Goal: Task Accomplishment & Management: Manage account settings

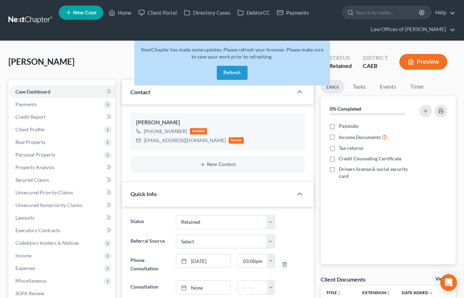
select select "14"
select select "0"
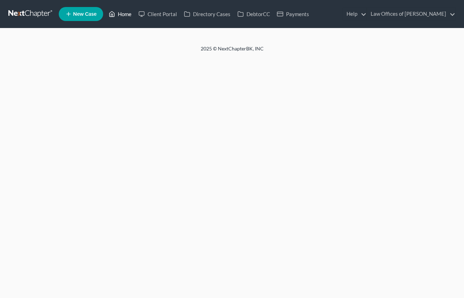
click at [121, 15] on link "Home" at bounding box center [120, 14] width 30 height 13
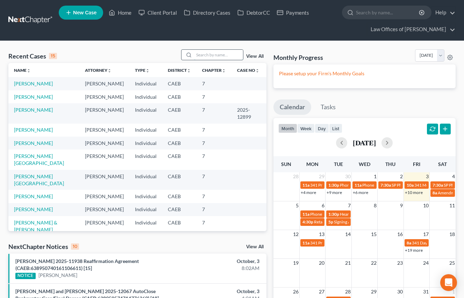
click at [212, 56] on input "search" at bounding box center [218, 55] width 49 height 10
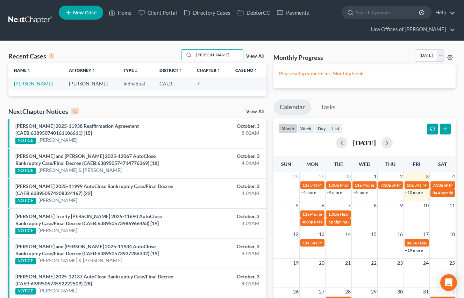
type input "[PERSON_NAME]"
click at [53, 83] on link "[PERSON_NAME]" at bounding box center [33, 83] width 39 height 6
select select "0"
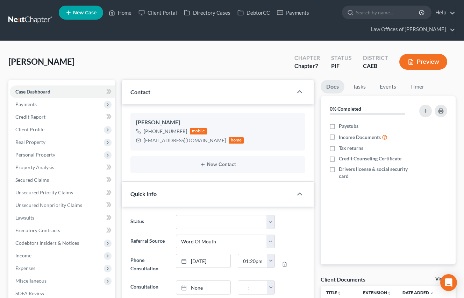
scroll to position [444, 0]
click at [120, 12] on link "Home" at bounding box center [120, 12] width 30 height 13
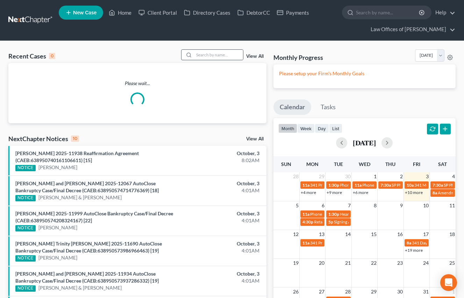
click at [206, 49] on div "Recent Cases 0 View All Please wait... NextChapter Notices 10 View All Michael …" at bounding box center [232, 257] width 464 height 432
click at [206, 54] on input "search" at bounding box center [218, 55] width 49 height 10
type input "ford"
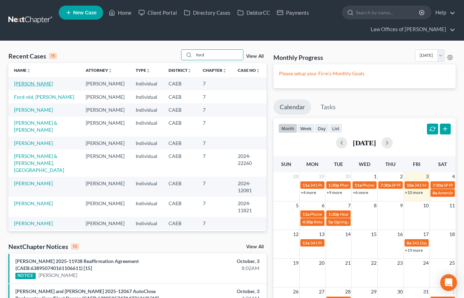
click at [33, 84] on link "Ford, Alicia" at bounding box center [33, 83] width 39 height 6
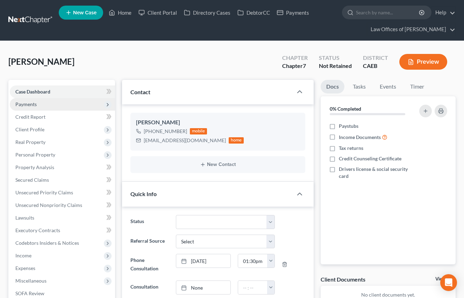
click at [40, 103] on span "Payments" at bounding box center [62, 104] width 105 height 13
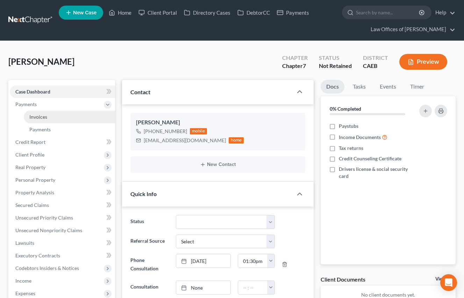
click at [43, 116] on span "Invoices" at bounding box center [38, 117] width 18 height 6
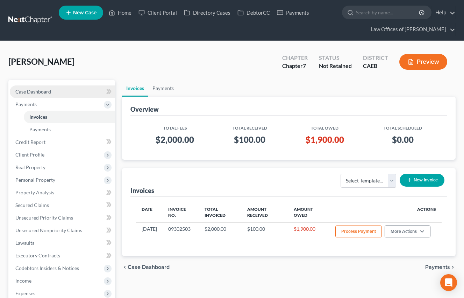
click at [47, 88] on link "Case Dashboard" at bounding box center [62, 91] width 105 height 13
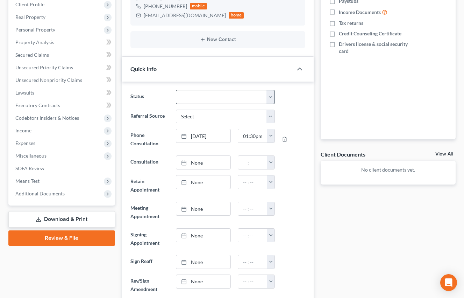
scroll to position [127, 0]
click at [234, 101] on select "Cancelled/Refund Closed Consultation Declined Discharged Filed Income Check In …" at bounding box center [225, 97] width 99 height 14
select select "14"
click at [176, 90] on select "Cancelled/Refund Closed Consultation Declined Discharged Filed Income Check In …" at bounding box center [225, 97] width 99 height 14
click at [302, 102] on div "Status Cancelled/Refund Closed Consultation Declined Discharged Filed Income Ch…" at bounding box center [218, 97] width 182 height 14
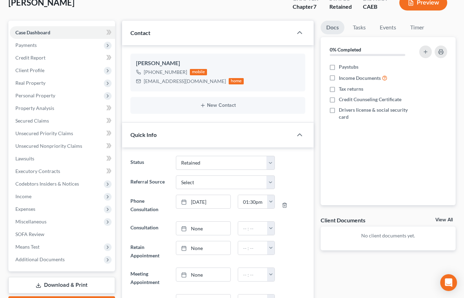
scroll to position [0, 0]
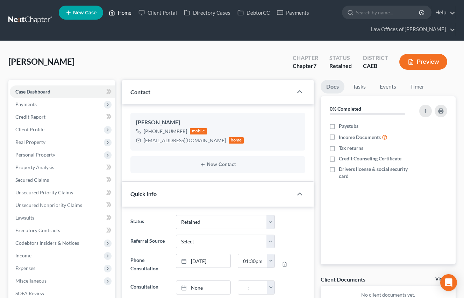
click at [122, 12] on link "Home" at bounding box center [120, 12] width 30 height 13
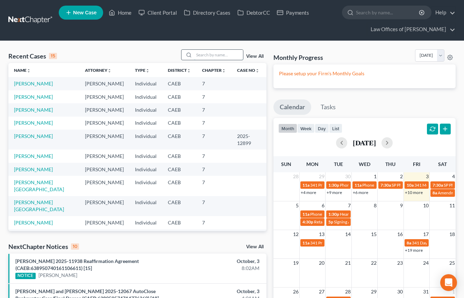
click at [205, 55] on input "search" at bounding box center [218, 55] width 49 height 10
type input "van meter"
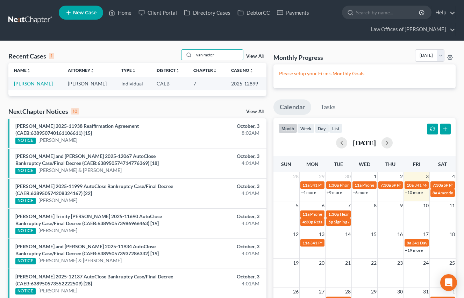
click at [37, 85] on link "Van Meter, David" at bounding box center [33, 83] width 39 height 6
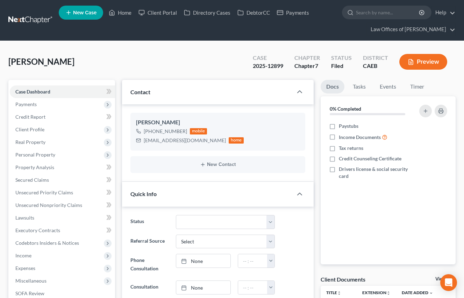
scroll to position [1091, 0]
click at [37, 127] on span "Client Profile" at bounding box center [29, 129] width 29 height 6
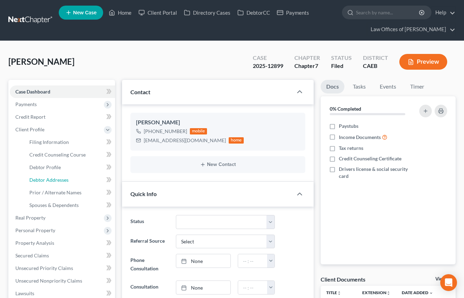
click at [65, 181] on span "Debtor Addresses" at bounding box center [48, 180] width 39 height 6
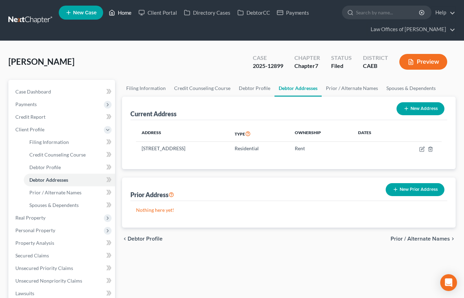
click at [123, 16] on link "Home" at bounding box center [120, 12] width 30 height 13
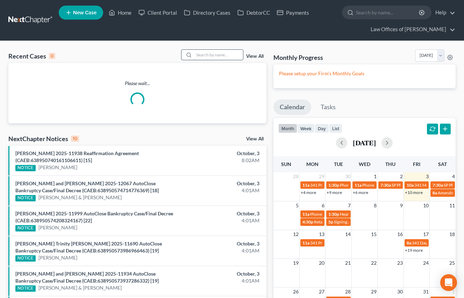
click at [221, 56] on input "search" at bounding box center [218, 55] width 49 height 10
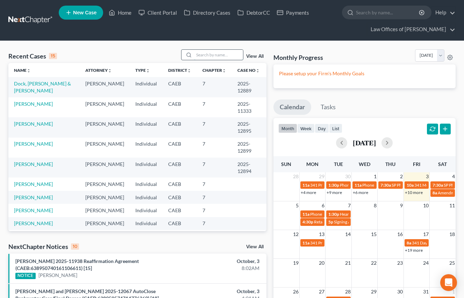
click at [213, 54] on input "search" at bounding box center [218, 55] width 49 height 10
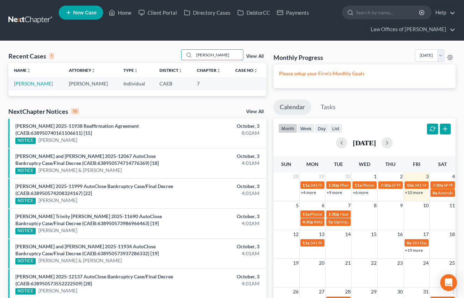
type input "zeferina"
click at [48, 84] on link "Alvarado, Zeferina" at bounding box center [33, 83] width 39 height 6
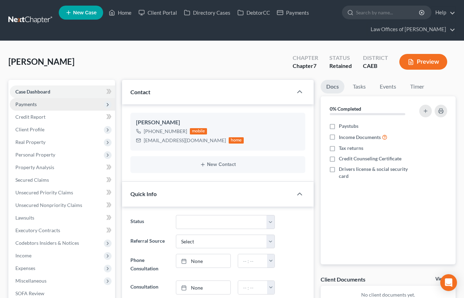
click at [29, 106] on span "Payments" at bounding box center [25, 104] width 21 height 6
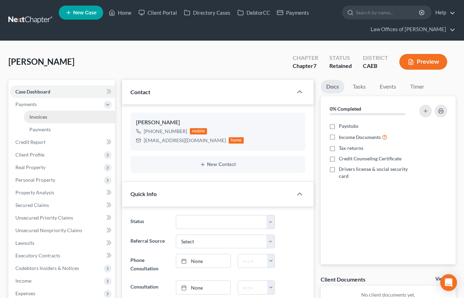
click at [50, 116] on link "Invoices" at bounding box center [69, 117] width 91 height 13
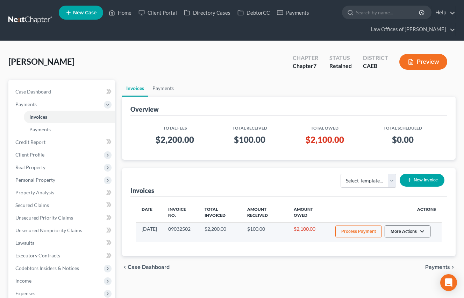
click at [423, 231] on button "More Actions" at bounding box center [408, 231] width 46 height 12
click at [405, 257] on link "Record Cash or Check Payment" at bounding box center [417, 258] width 82 height 12
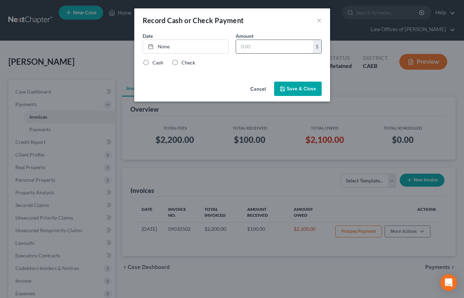
click at [281, 48] on input "text" at bounding box center [274, 46] width 77 height 13
type input "400"
click at [210, 52] on link "None" at bounding box center [185, 46] width 85 height 13
type input "10/3/2025"
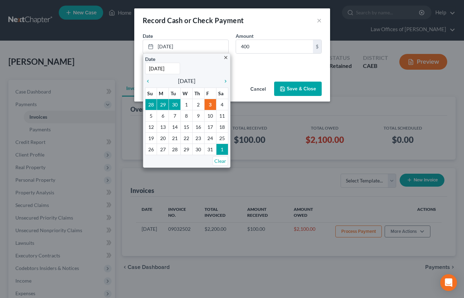
drag, startPoint x: 258, startPoint y: 59, endPoint x: 240, endPoint y: 62, distance: 18.2
click at [258, 59] on div "Cash Check" at bounding box center [232, 62] width 179 height 7
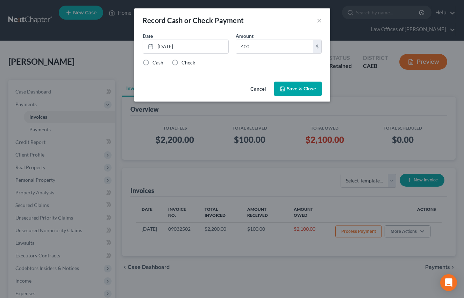
click at [180, 65] on div "Check" at bounding box center [183, 62] width 23 height 7
click at [182, 62] on label "Check" at bounding box center [189, 62] width 14 height 7
click at [184, 62] on input "Check" at bounding box center [186, 61] width 5 height 5
radio input "true"
click at [312, 94] on button "Save & Close" at bounding box center [298, 89] width 48 height 15
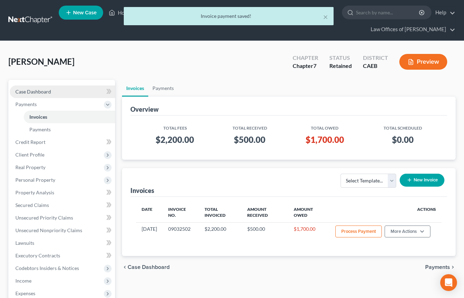
click at [51, 92] on link "Case Dashboard" at bounding box center [62, 91] width 105 height 13
select select "14"
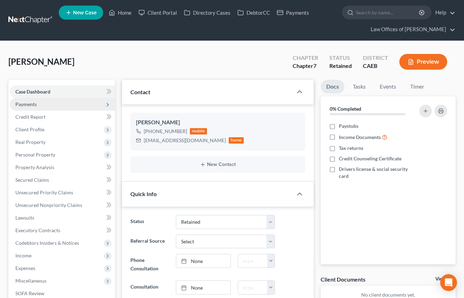
click at [33, 105] on span "Payments" at bounding box center [25, 104] width 21 height 6
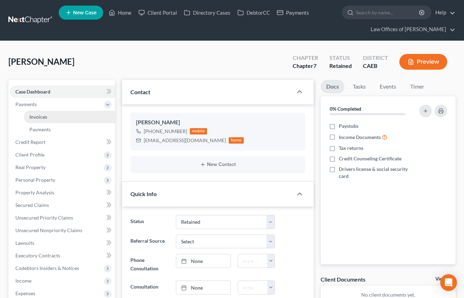
click at [36, 117] on span "Invoices" at bounding box center [38, 117] width 18 height 6
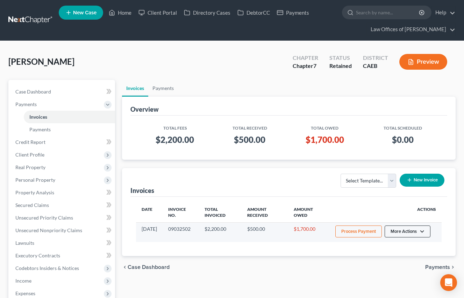
click at [417, 234] on button "More Actions" at bounding box center [408, 231] width 46 height 12
click at [401, 249] on link "View/Edit" at bounding box center [417, 246] width 82 height 12
select select "0"
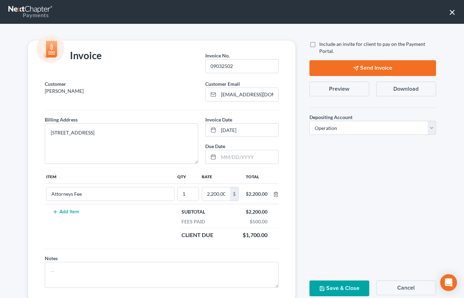
click at [341, 90] on button "Preview" at bounding box center [340, 89] width 60 height 15
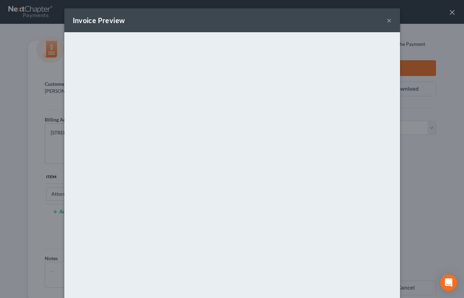
click at [389, 21] on button "×" at bounding box center [389, 20] width 5 height 8
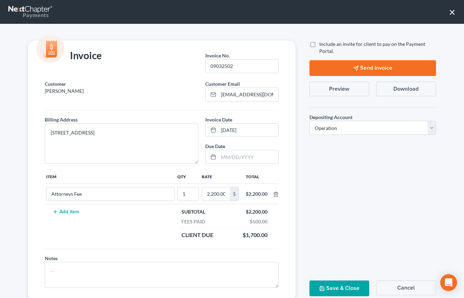
click at [453, 13] on button "×" at bounding box center [452, 11] width 7 height 11
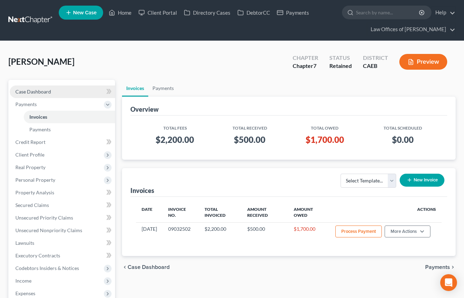
click at [56, 89] on link "Case Dashboard" at bounding box center [62, 91] width 105 height 13
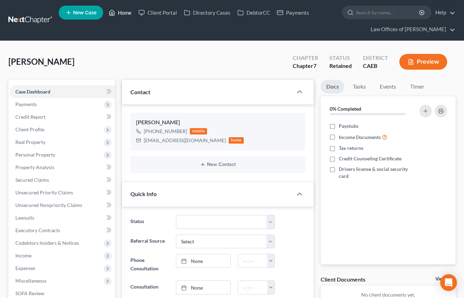
drag, startPoint x: 125, startPoint y: 15, endPoint x: 447, endPoint y: 59, distance: 325.8
click at [125, 15] on link "Home" at bounding box center [120, 12] width 30 height 13
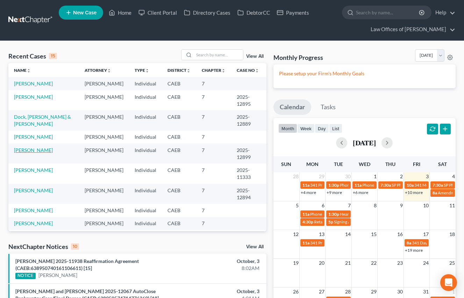
click at [47, 149] on link "Van Meter, David" at bounding box center [33, 150] width 39 height 6
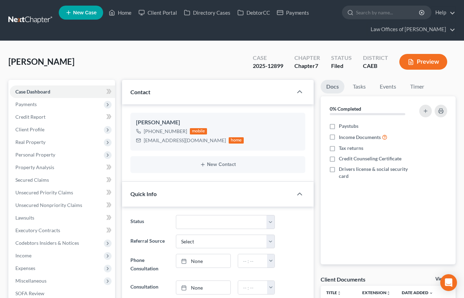
scroll to position [1142, 0]
click at [36, 130] on span "Client Profile" at bounding box center [29, 129] width 29 height 6
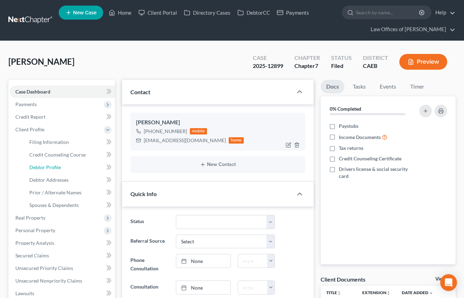
click at [53, 167] on span "Debtor Profile" at bounding box center [44, 167] width 31 height 6
select select "0"
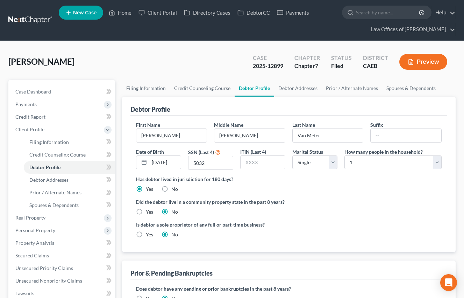
radio input "true"
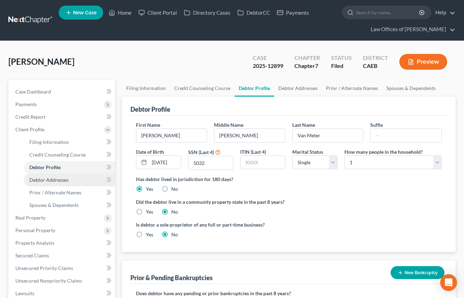
click at [47, 180] on span "Debtor Addresses" at bounding box center [48, 180] width 39 height 6
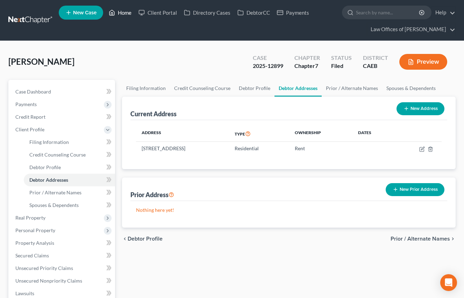
click at [122, 10] on link "Home" at bounding box center [120, 12] width 30 height 13
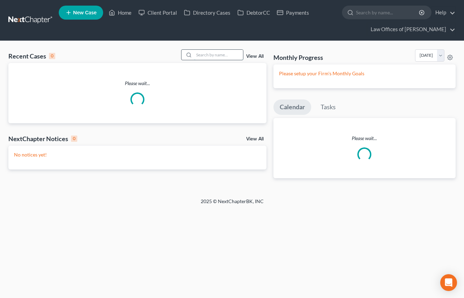
click at [226, 56] on input "search" at bounding box center [218, 55] width 49 height 10
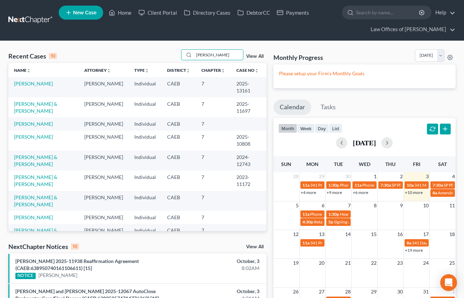
type input "priscilla"
click at [54, 84] on td "Gonzalez, Priscilla" at bounding box center [43, 87] width 70 height 20
click at [44, 83] on link "Gonzalez, Priscilla" at bounding box center [33, 83] width 39 height 6
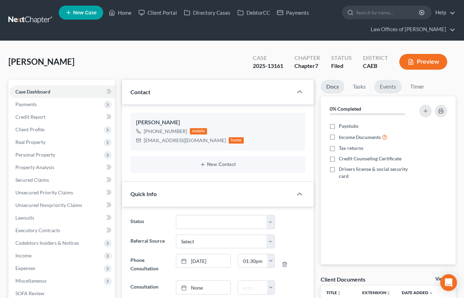
click at [388, 88] on link "Events" at bounding box center [388, 87] width 28 height 14
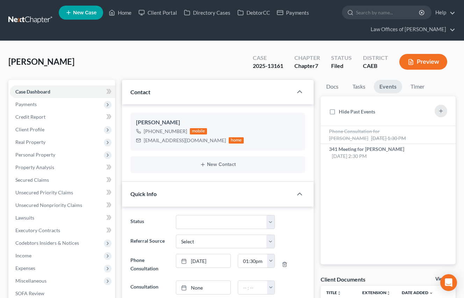
scroll to position [1516, 0]
click at [123, 12] on link "Home" at bounding box center [120, 12] width 30 height 13
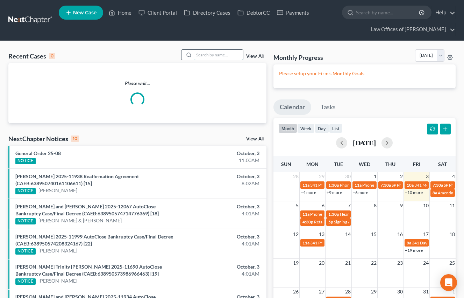
click at [201, 54] on input "search" at bounding box center [218, 55] width 49 height 10
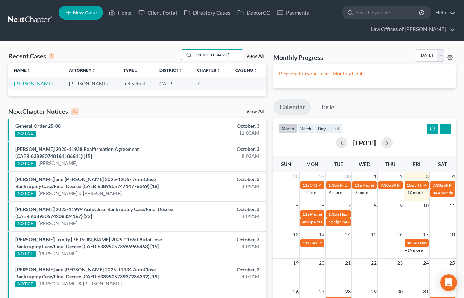
type input "connie lozano"
click at [37, 83] on link "Lozano, Connie" at bounding box center [33, 83] width 39 height 6
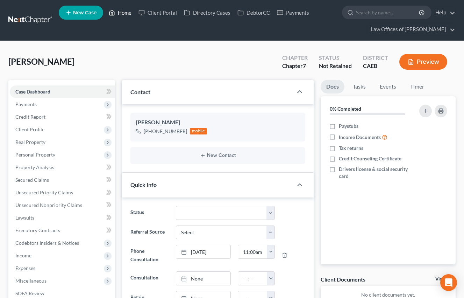
click at [126, 12] on link "Home" at bounding box center [120, 12] width 30 height 13
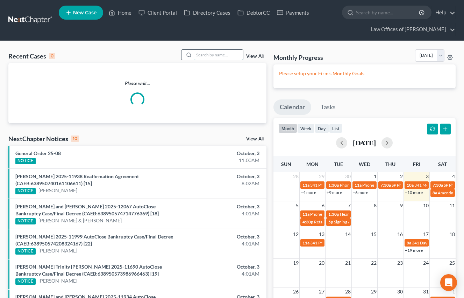
click at [206, 55] on input "search" at bounding box center [218, 55] width 49 height 10
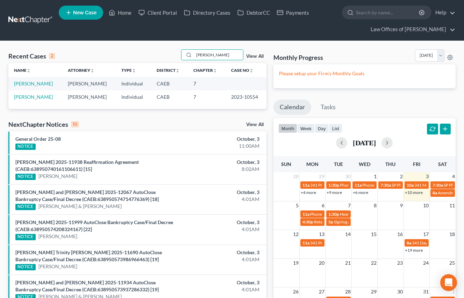
type input "carlos gonzalez"
click at [62, 79] on td "Gonzalez-Caballero, Carlos" at bounding box center [35, 83] width 54 height 13
click at [53, 82] on link "Gonzalez-Caballero, Carlos" at bounding box center [33, 83] width 39 height 6
select select "6"
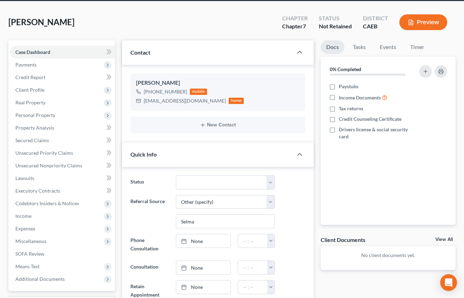
scroll to position [37, 0]
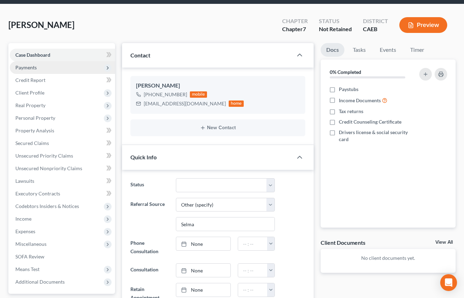
click at [25, 67] on span "Payments" at bounding box center [25, 67] width 21 height 6
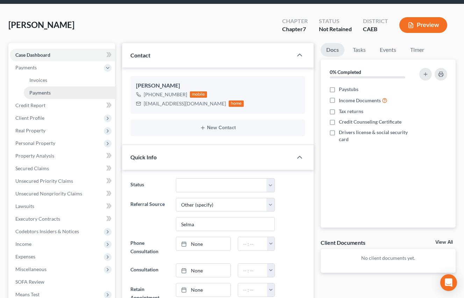
click at [40, 86] on link "Payments" at bounding box center [69, 92] width 91 height 13
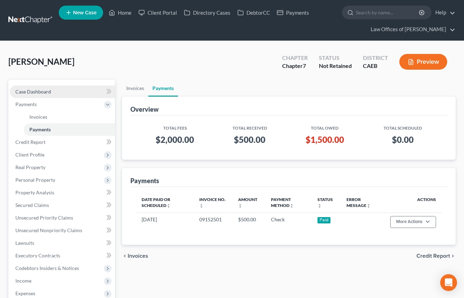
click at [44, 90] on span "Case Dashboard" at bounding box center [33, 91] width 36 height 6
select select "6"
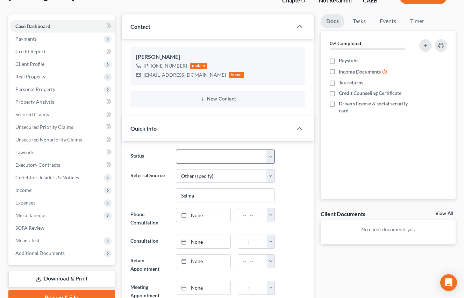
scroll to position [62, 0]
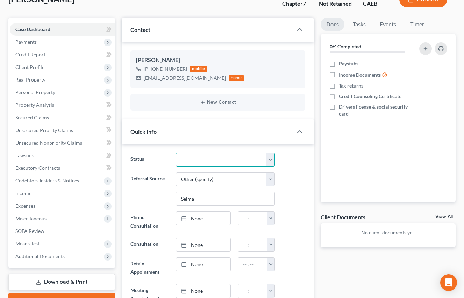
click at [240, 161] on select "Cancelled/Refund Closed Consultation Declined Discharged Filed Income Check In …" at bounding box center [225, 160] width 99 height 14
select select "14"
click at [176, 153] on select "Cancelled/Refund Closed Consultation Declined Discharged Filed Income Check In …" at bounding box center [225, 160] width 99 height 14
click at [287, 154] on div "Status Cancelled/Refund Closed Consultation Declined Discharged Filed Income Ch…" at bounding box center [218, 160] width 182 height 14
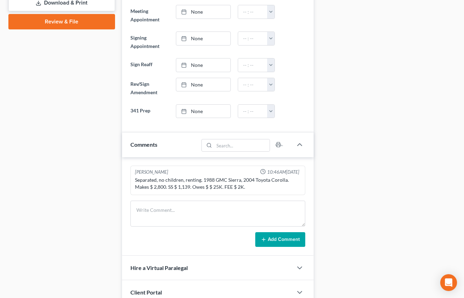
scroll to position [343, 0]
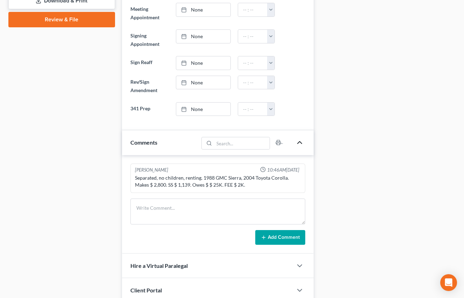
drag, startPoint x: 300, startPoint y: 143, endPoint x: 299, endPoint y: 135, distance: 8.1
click at [300, 143] on icon "button" at bounding box center [300, 142] width 8 height 8
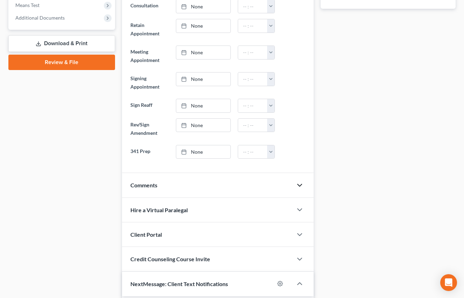
scroll to position [295, 0]
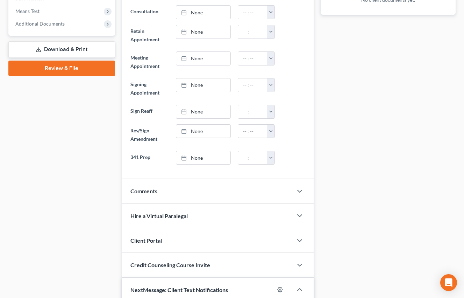
click at [154, 192] on span "Comments" at bounding box center [143, 190] width 27 height 7
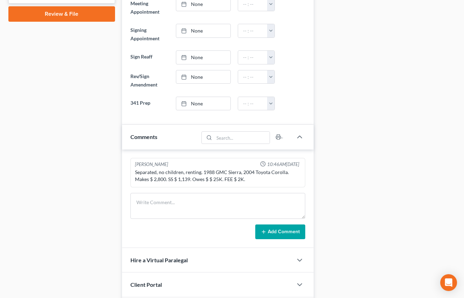
scroll to position [356, 0]
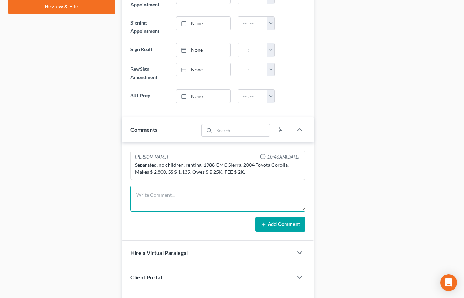
click at [170, 197] on textarea at bounding box center [217, 198] width 175 height 26
type textarea "Regional Finance called to confirm representation. (Josh)."
click at [284, 223] on button "Add Comment" at bounding box center [280, 224] width 50 height 15
